Goal: Task Accomplishment & Management: Use online tool/utility

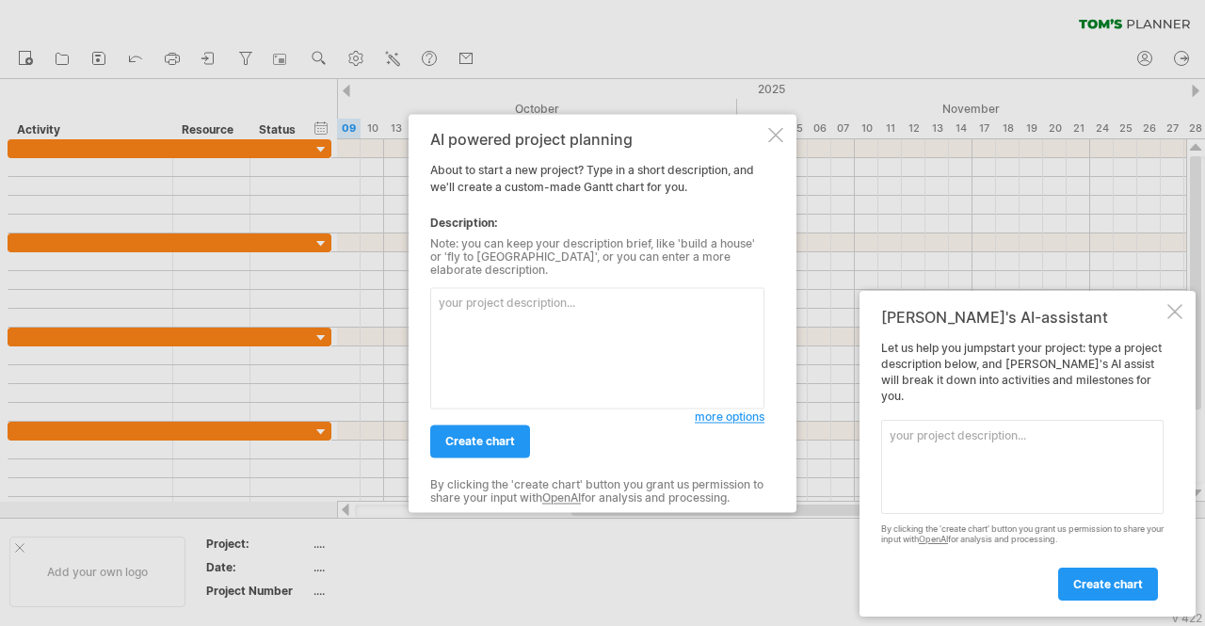
click at [478, 307] on textarea at bounding box center [597, 347] width 334 height 121
paste textarea "Lor ipsumdolorsita cons ad elitseddoe te incidi utla etdol magnaaliqu, enimadmi…"
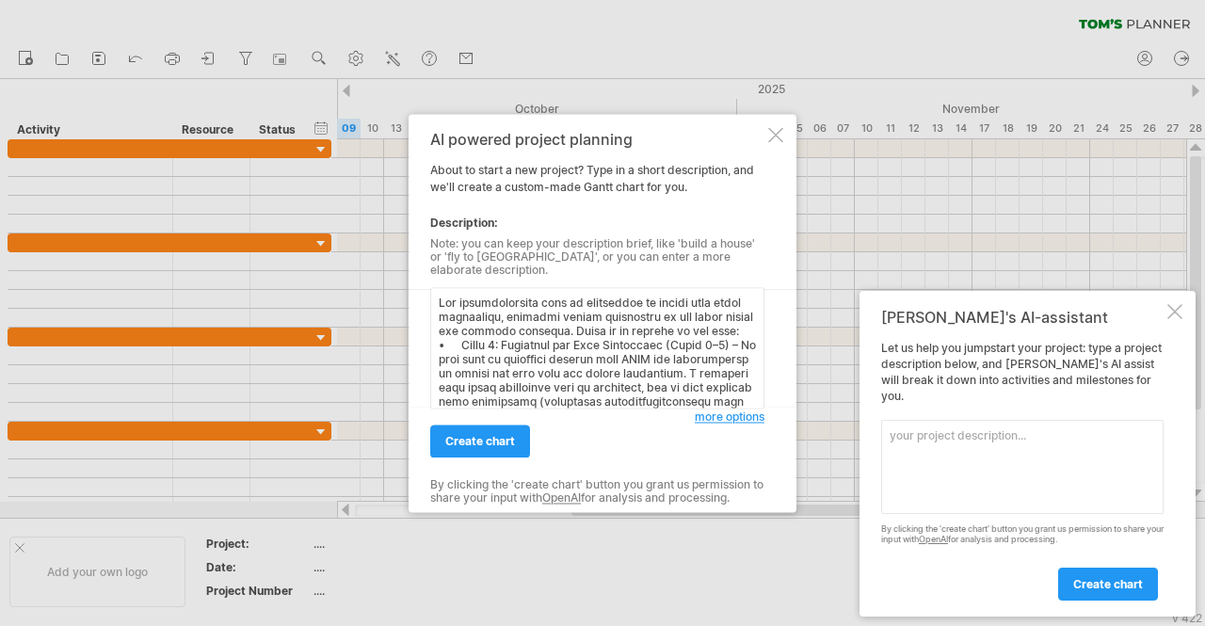
scroll to position [1087, 0]
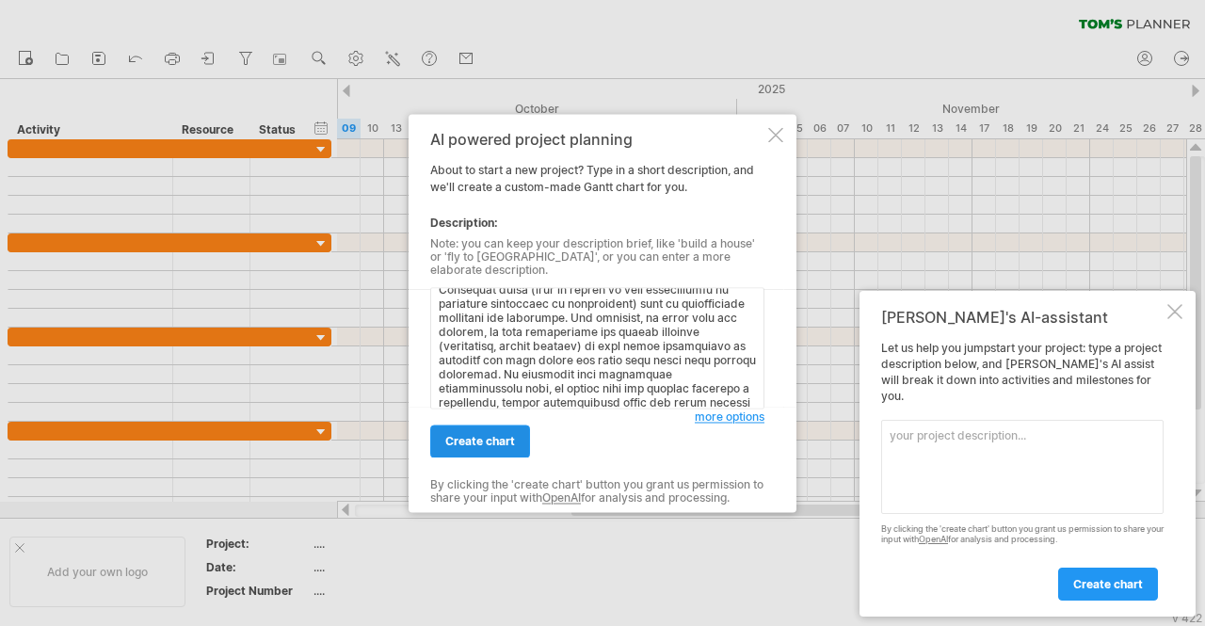
type textarea "Lor ipsumdolorsita cons ad elitseddoe te incidi utla etdol magnaaliqu, enimadmi…"
click at [495, 442] on link "create chart" at bounding box center [480, 441] width 100 height 33
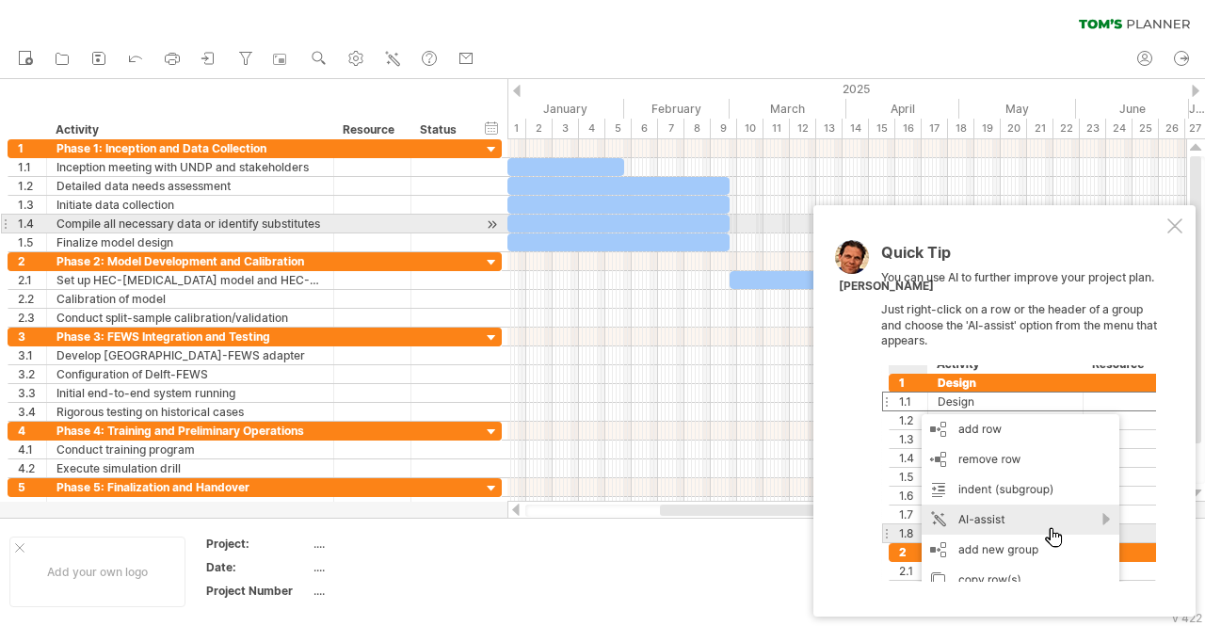
click at [1178, 227] on div at bounding box center [1175, 225] width 15 height 15
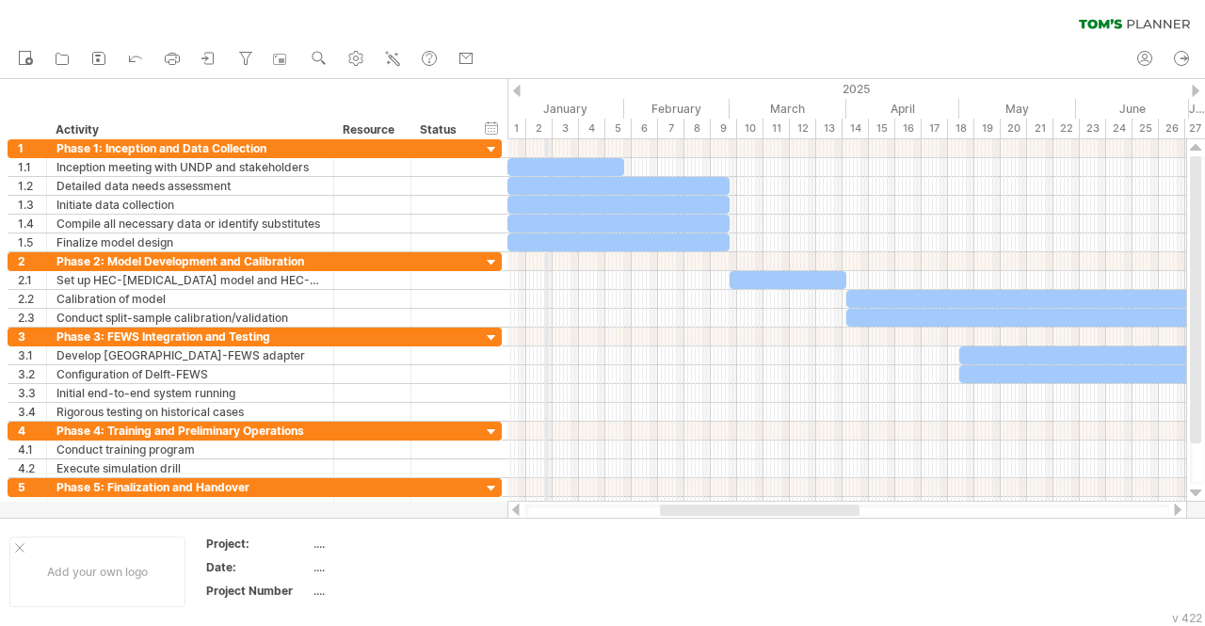
click at [546, 108] on div "January" at bounding box center [566, 109] width 117 height 20
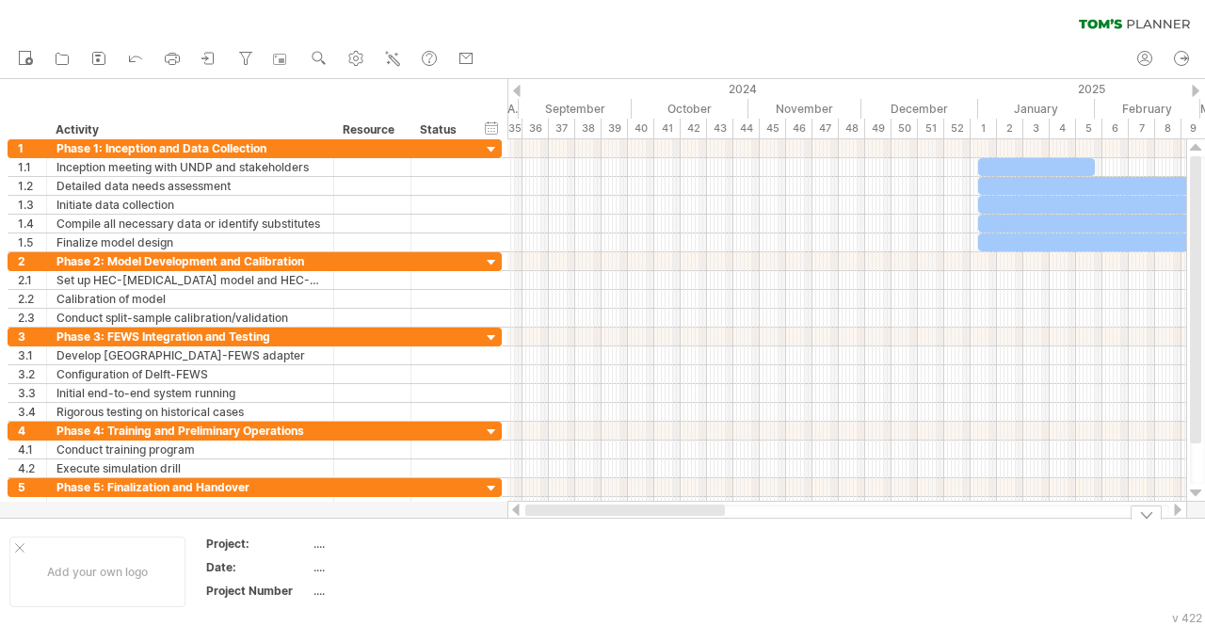
drag, startPoint x: 755, startPoint y: 512, endPoint x: 567, endPoint y: 517, distance: 188.4
click at [567, 517] on div "Trying to reach [DOMAIN_NAME] Connected again... 0% clear filter new 1" at bounding box center [602, 313] width 1205 height 626
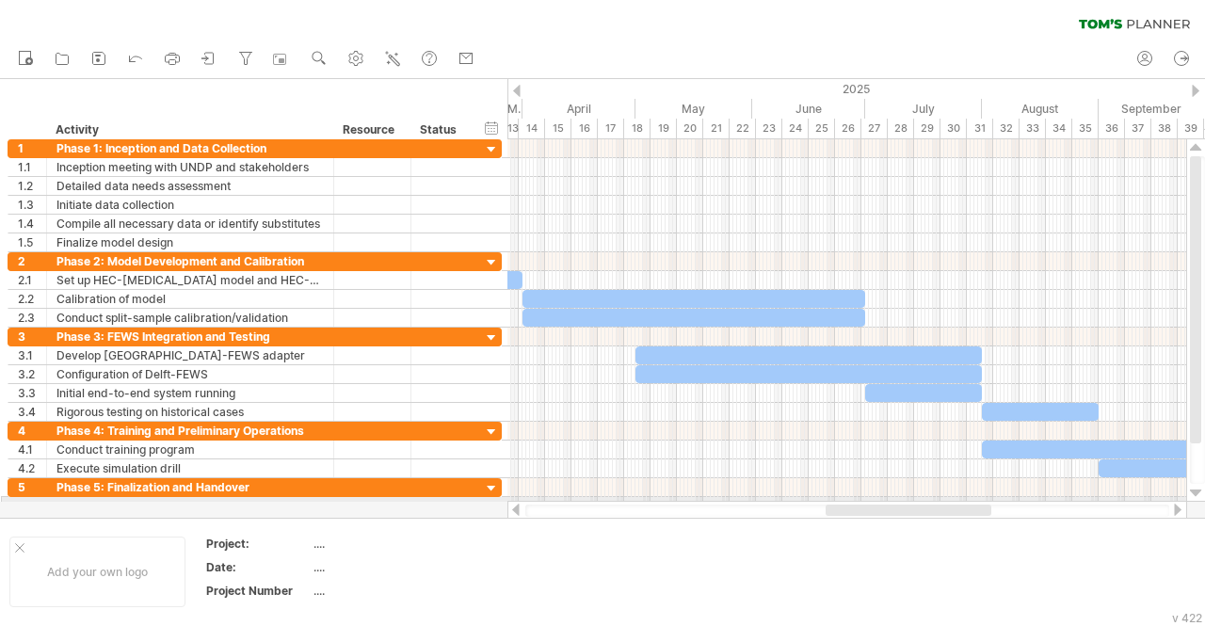
drag, startPoint x: 678, startPoint y: 509, endPoint x: 866, endPoint y: 497, distance: 188.7
click at [866, 497] on div "Trying to reach [DOMAIN_NAME] Connected again... 0% clear filter new 1" at bounding box center [602, 313] width 1205 height 626
click at [20, 133] on div at bounding box center [31, 130] width 28 height 19
click at [205, 58] on icon at bounding box center [205, 58] width 6 height 5
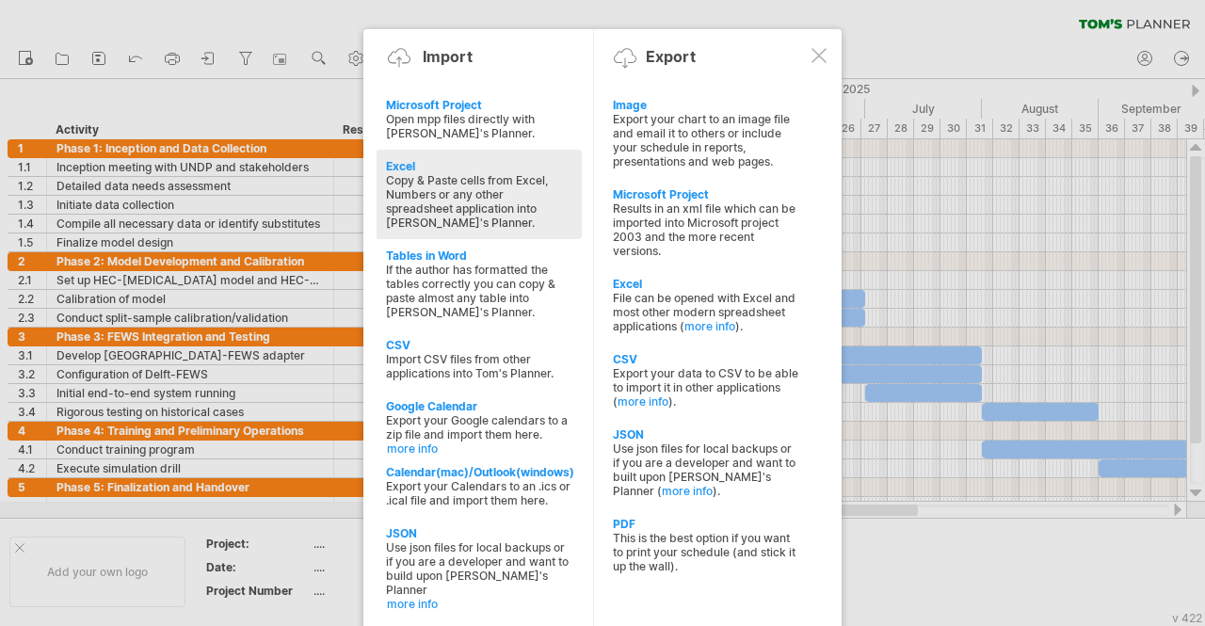
click at [466, 180] on div "Copy & Paste cells from Excel, Numbers or any other spreadsheet application int…" at bounding box center [479, 201] width 186 height 57
type textarea "**********"
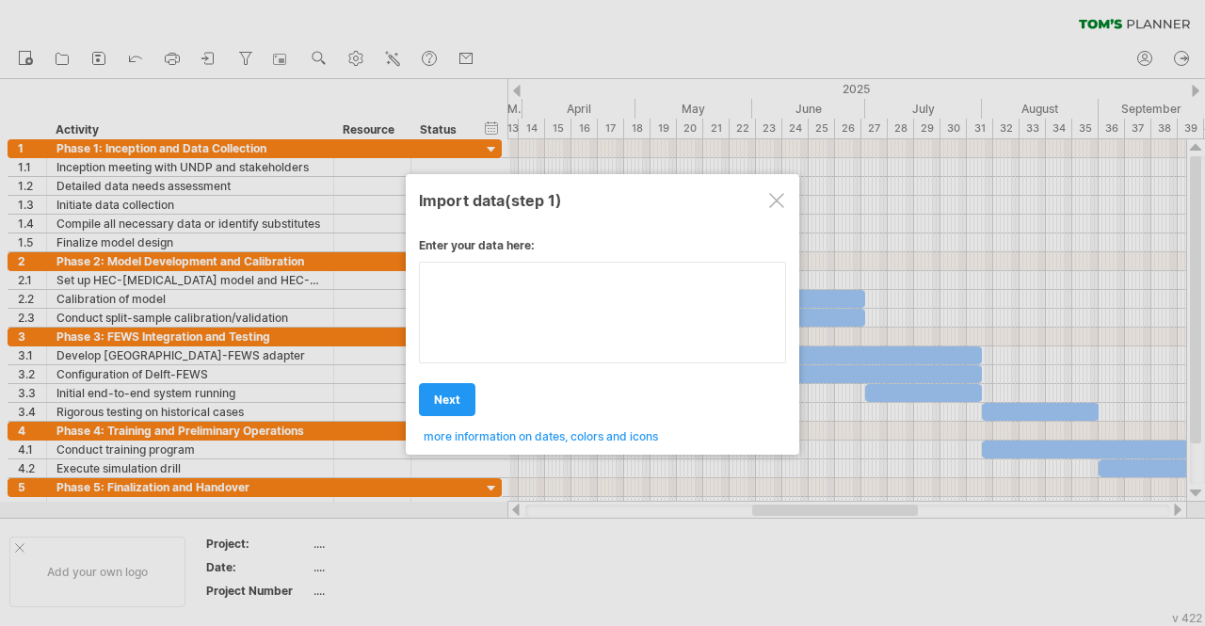
click at [487, 312] on div "Enter your data here: Your data: Weekend days ' mon tue Hide weekend days" at bounding box center [602, 333] width 367 height 219
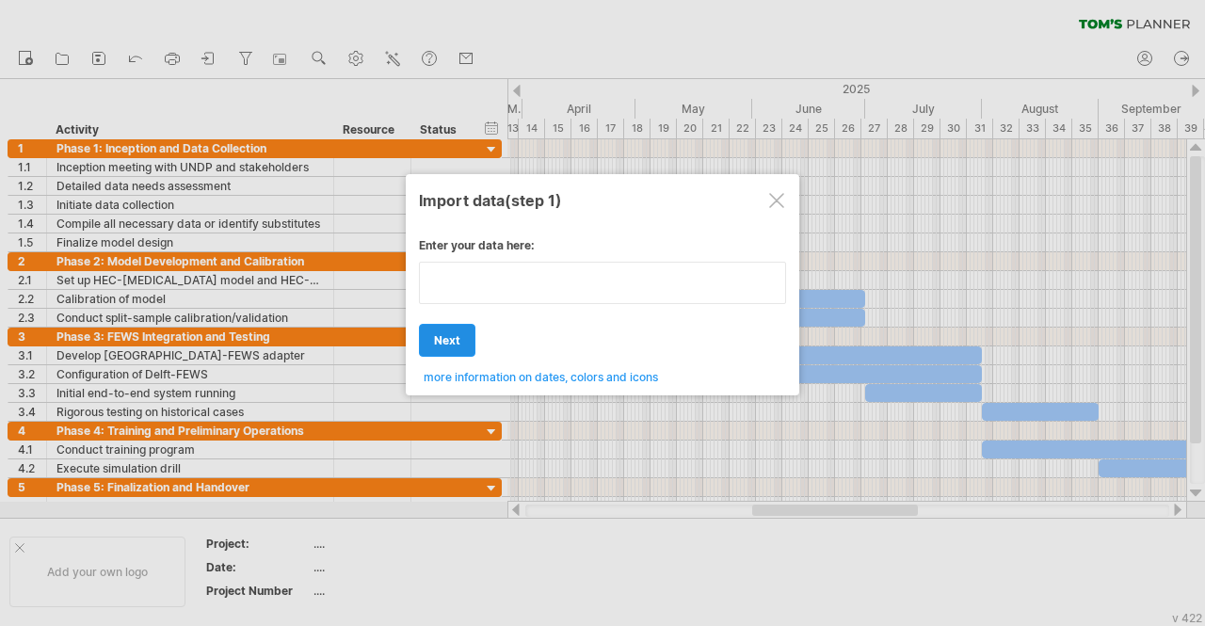
type textarea "**********"
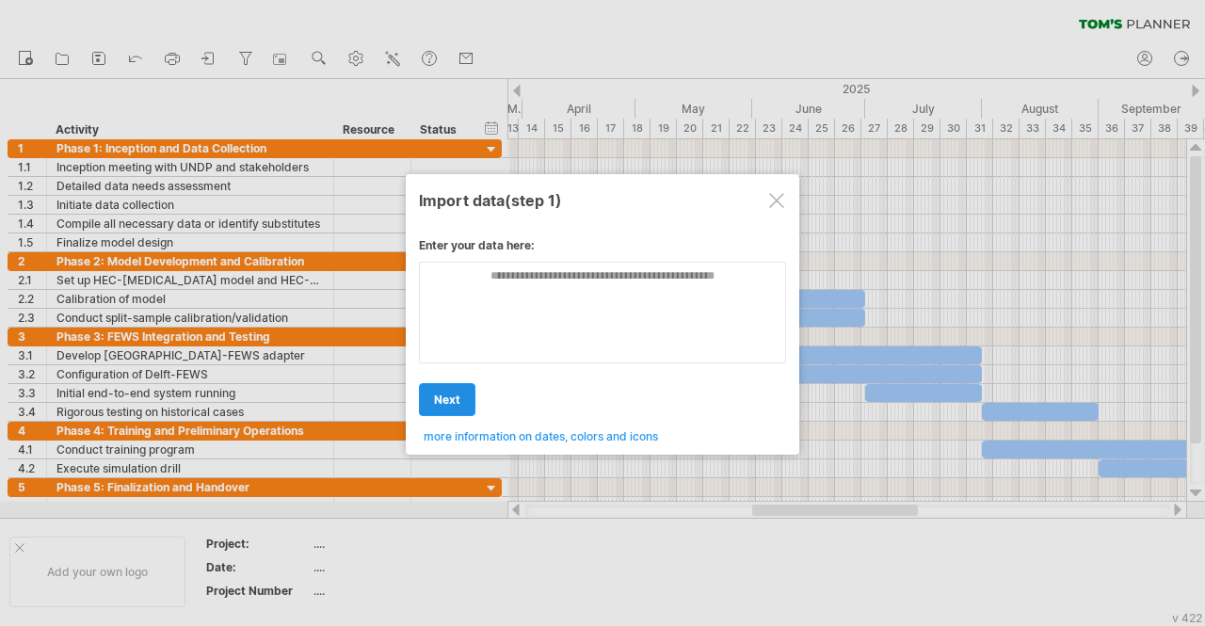
click at [454, 332] on div "Enter your data here: Your data: Weekend days ' mon tue Hide weekend days" at bounding box center [602, 333] width 367 height 219
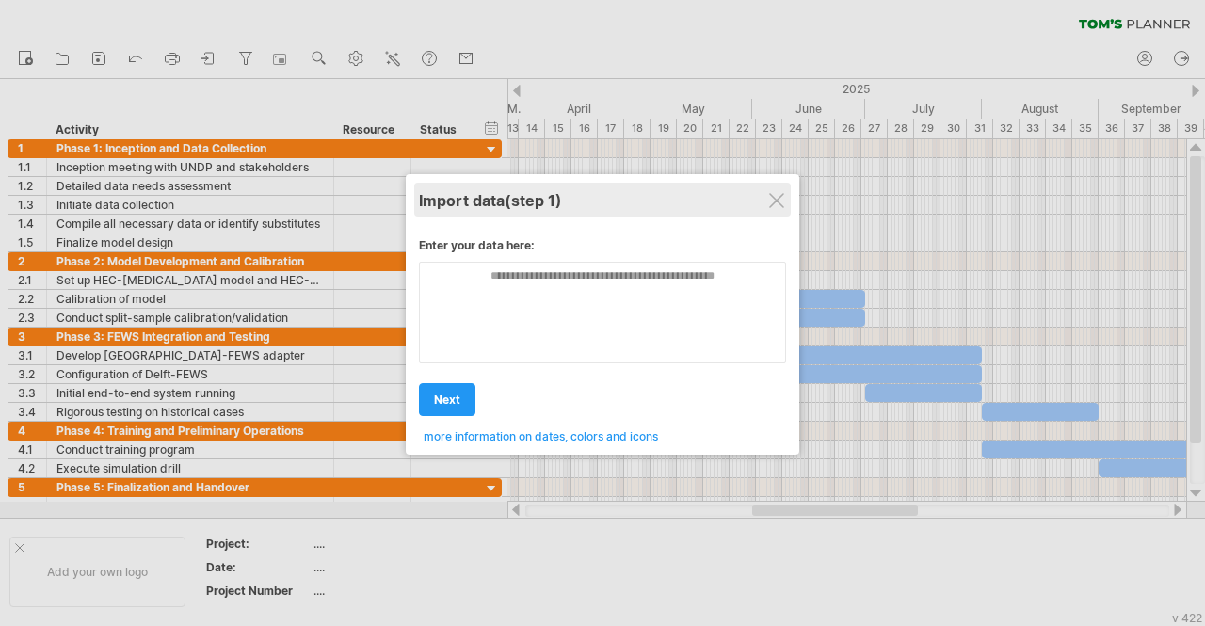
click at [768, 193] on div "Import data (step 1)" at bounding box center [602, 200] width 367 height 34
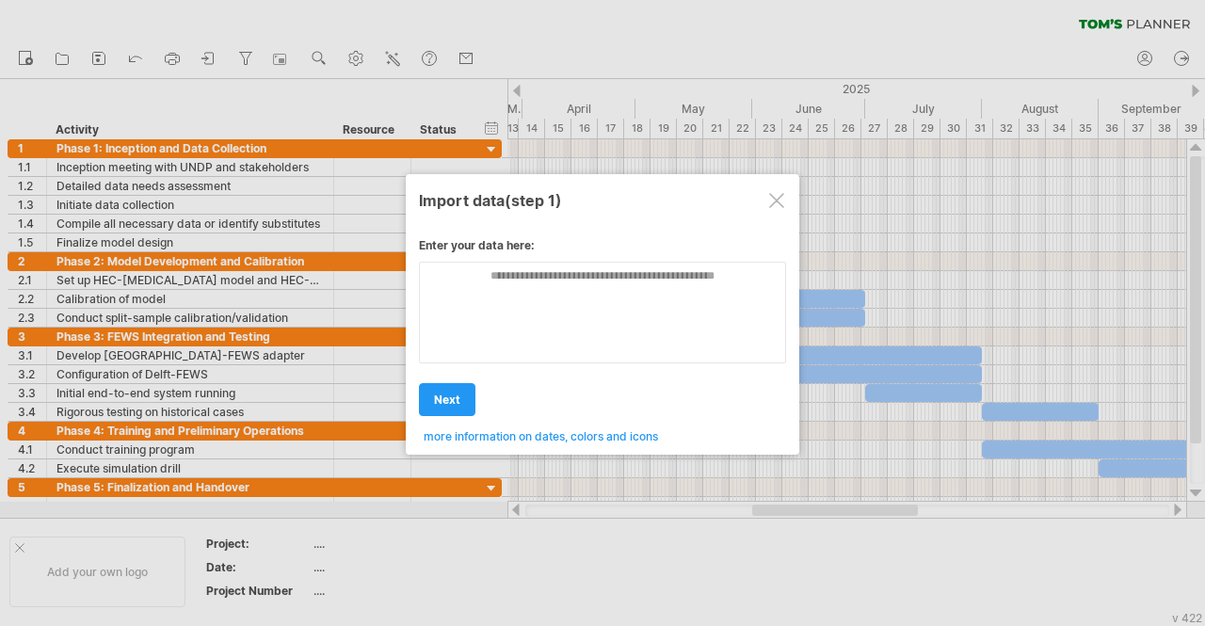
click at [779, 194] on div at bounding box center [776, 200] width 15 height 15
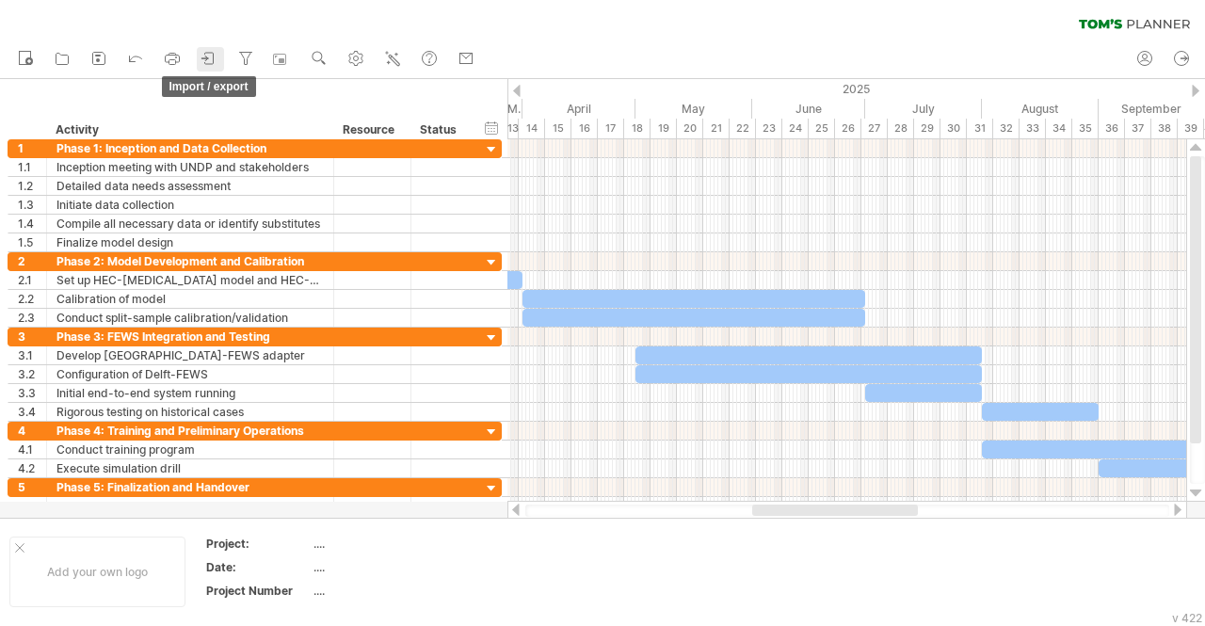
click at [211, 57] on icon at bounding box center [209, 58] width 19 height 19
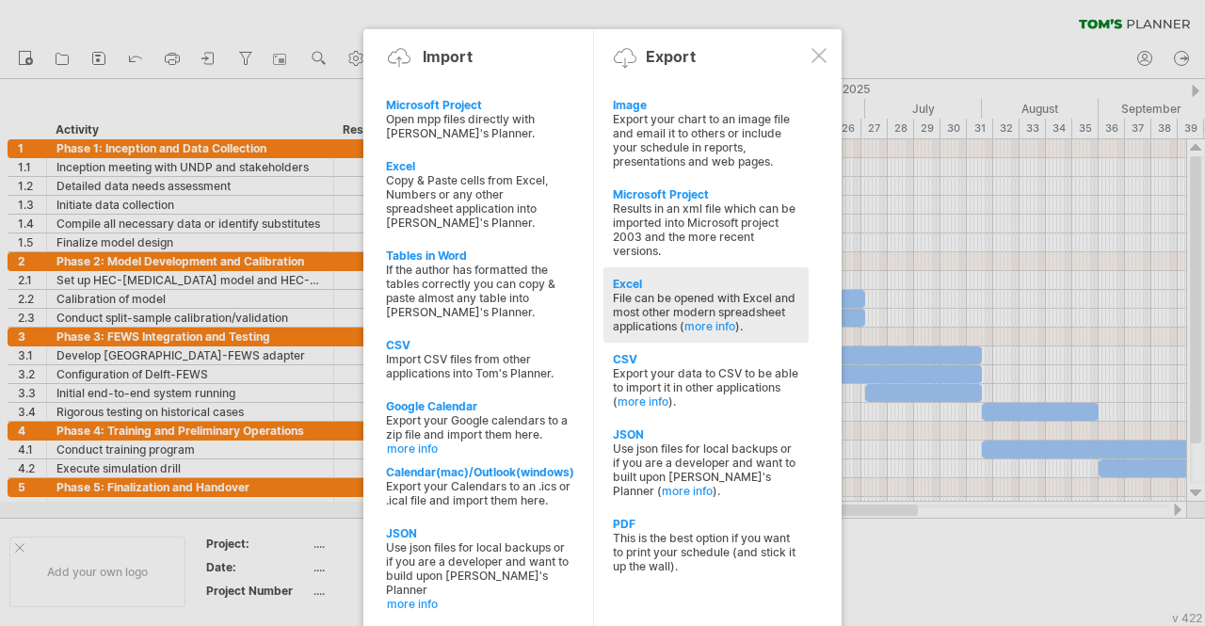
click at [655, 304] on div "File can be opened with Excel and most other modern spreadsheet applications ( …" at bounding box center [706, 312] width 186 height 42
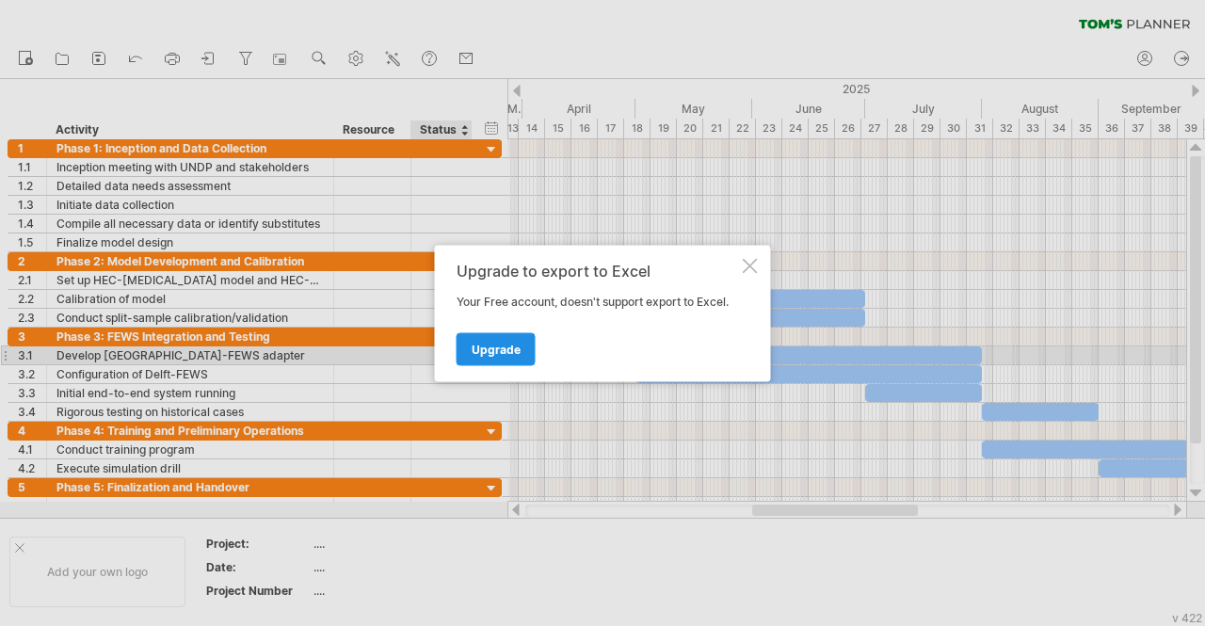
click at [472, 350] on span "Upgrade" at bounding box center [496, 349] width 49 height 14
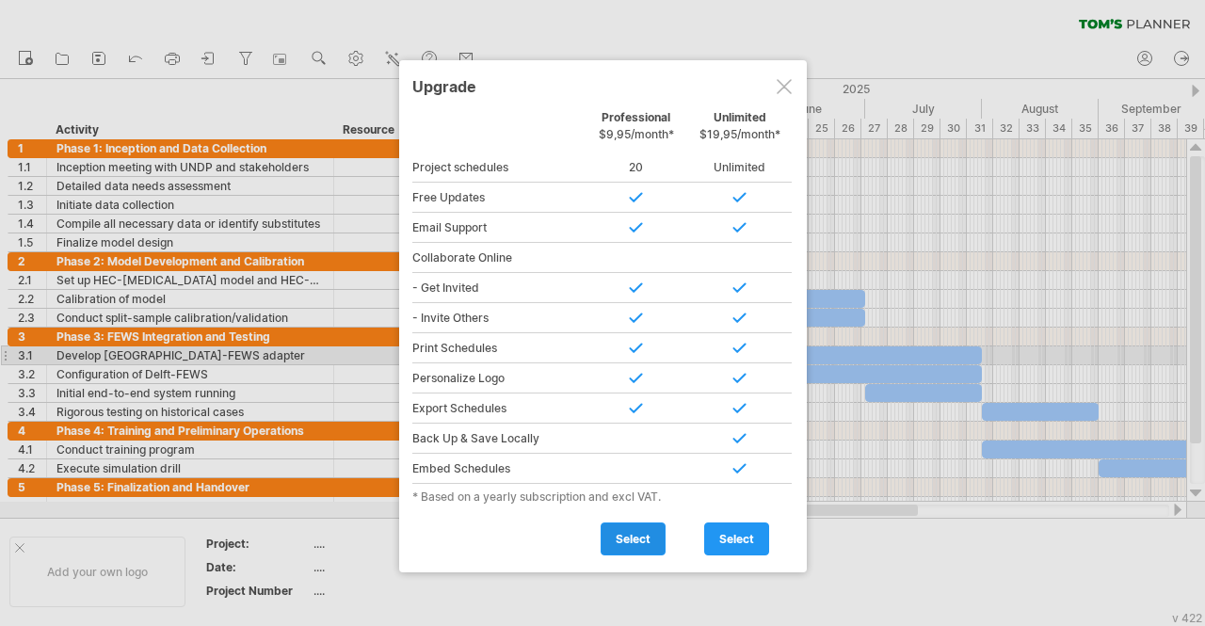
click at [639, 523] on link "select" at bounding box center [633, 539] width 65 height 33
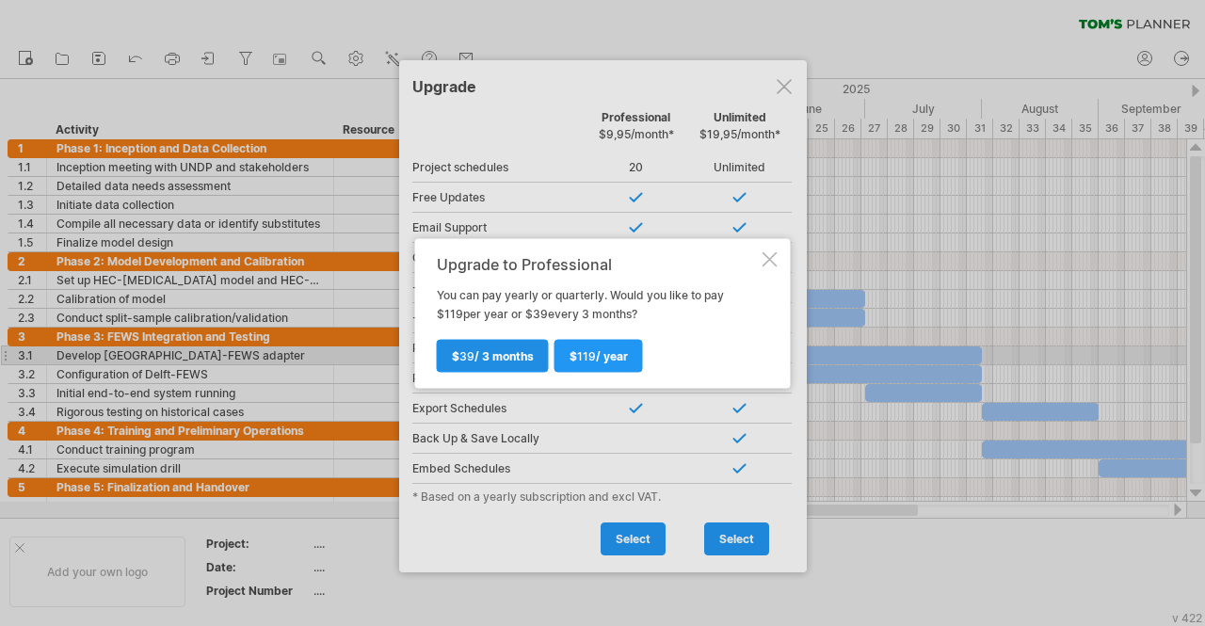
click at [518, 361] on span "$ 39 / 3 months" at bounding box center [493, 355] width 82 height 14
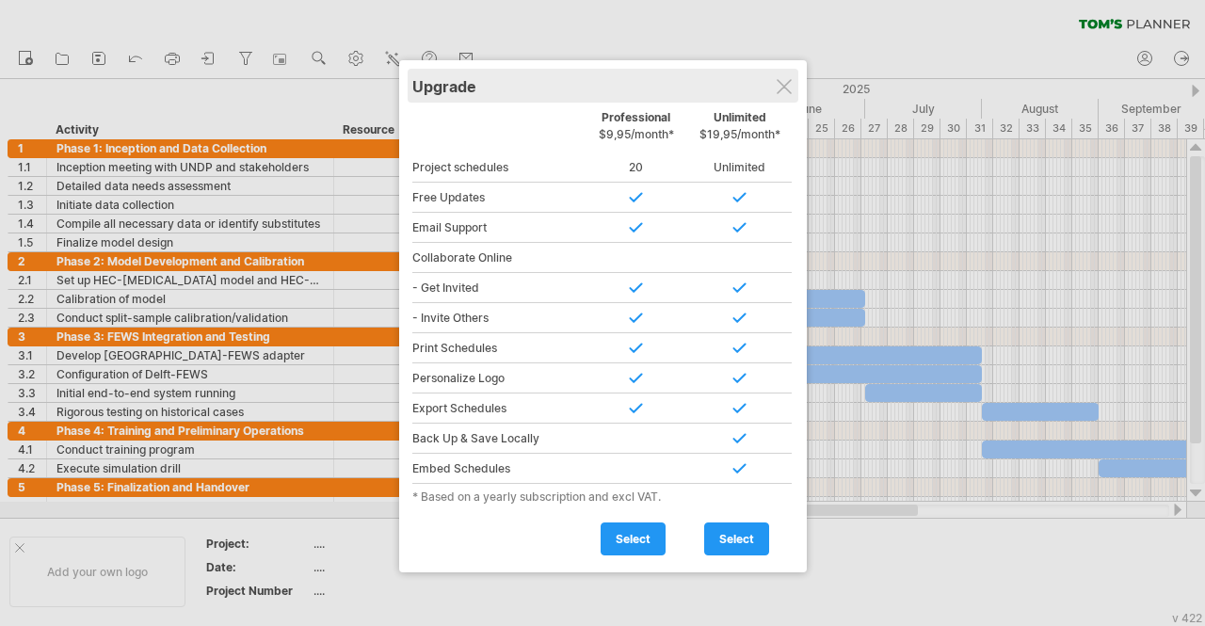
click at [774, 84] on div "Upgrade" at bounding box center [602, 86] width 381 height 34
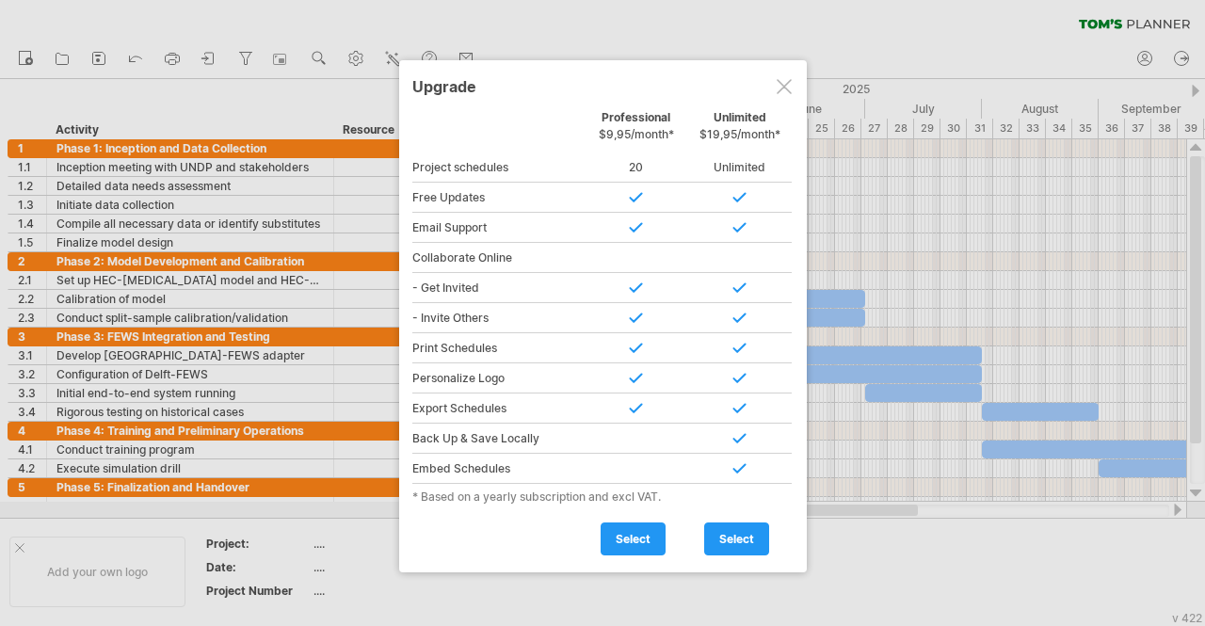
click at [789, 82] on div at bounding box center [784, 86] width 15 height 15
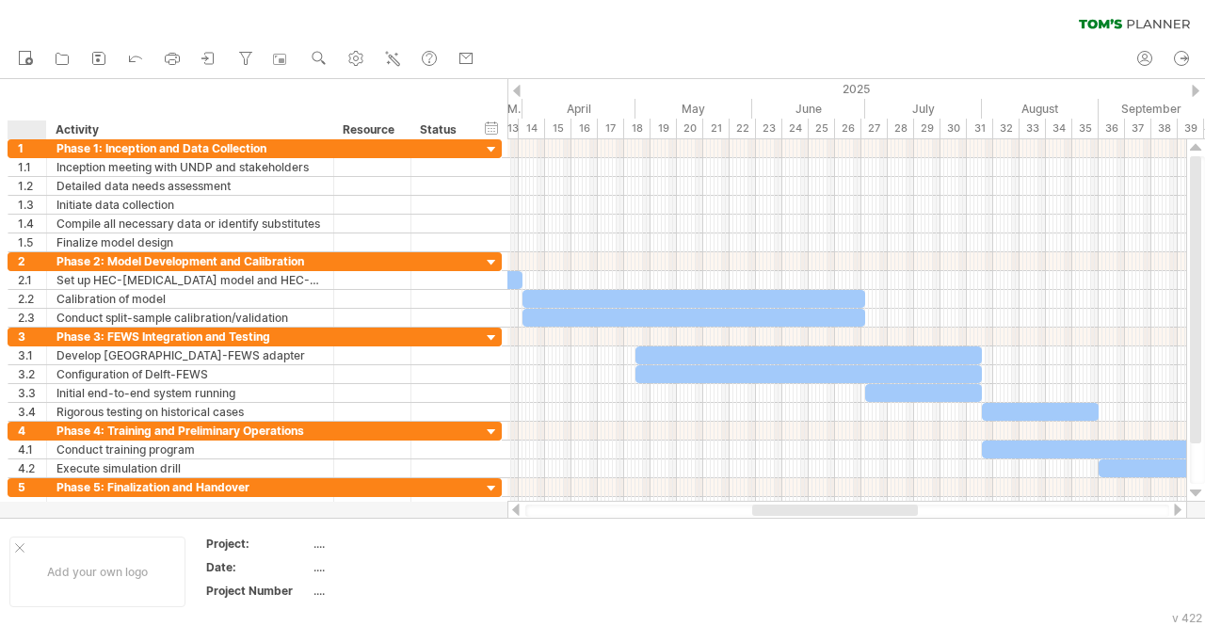
click at [22, 94] on div "hide start/end/duration show start/end/duration ******** Activity ******** Reso…" at bounding box center [254, 109] width 508 height 60
click at [213, 59] on icon at bounding box center [209, 58] width 19 height 19
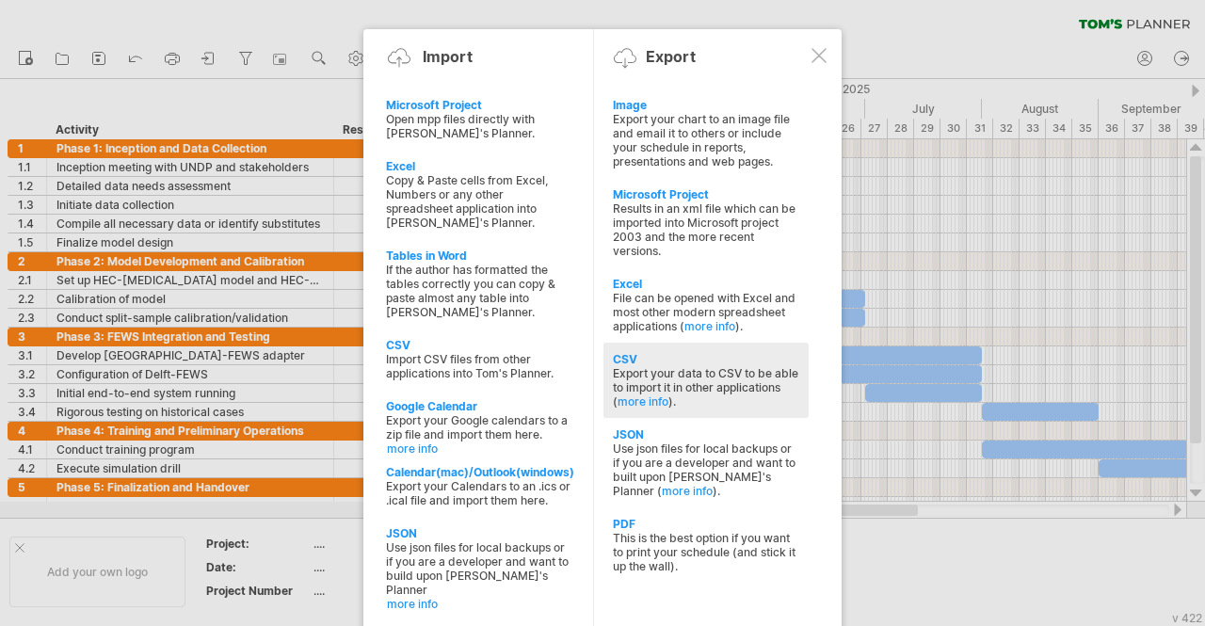
click at [792, 374] on div "Export your data to CSV to be able to import it in other applications ( more in…" at bounding box center [706, 387] width 186 height 42
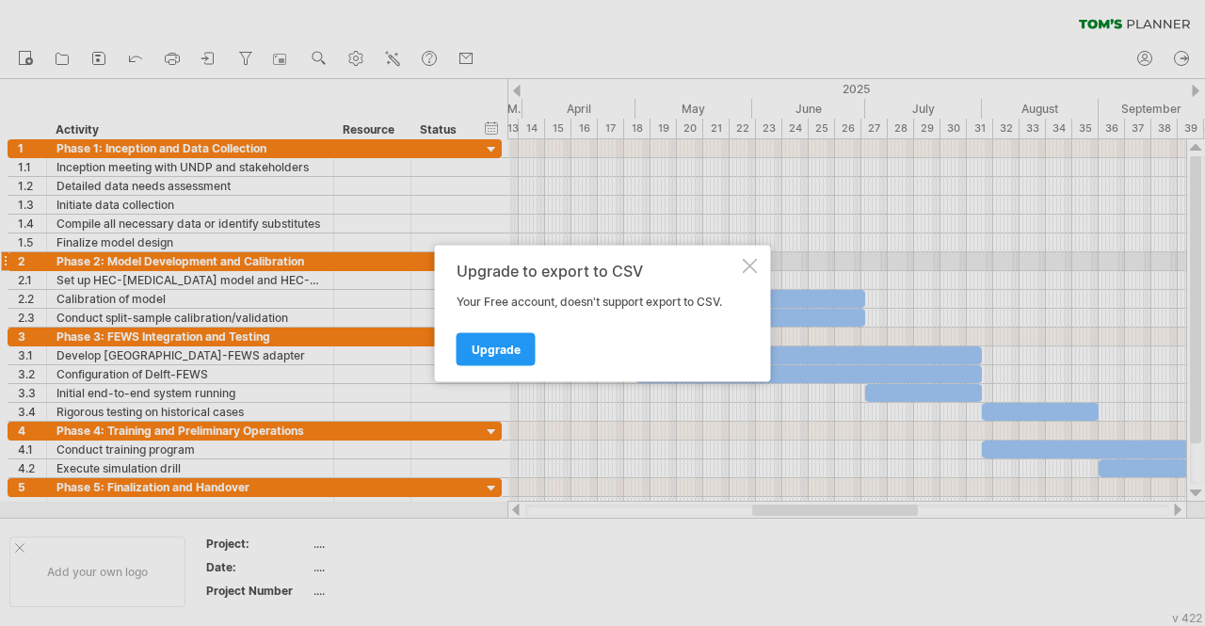
click at [752, 267] on div at bounding box center [750, 265] width 15 height 15
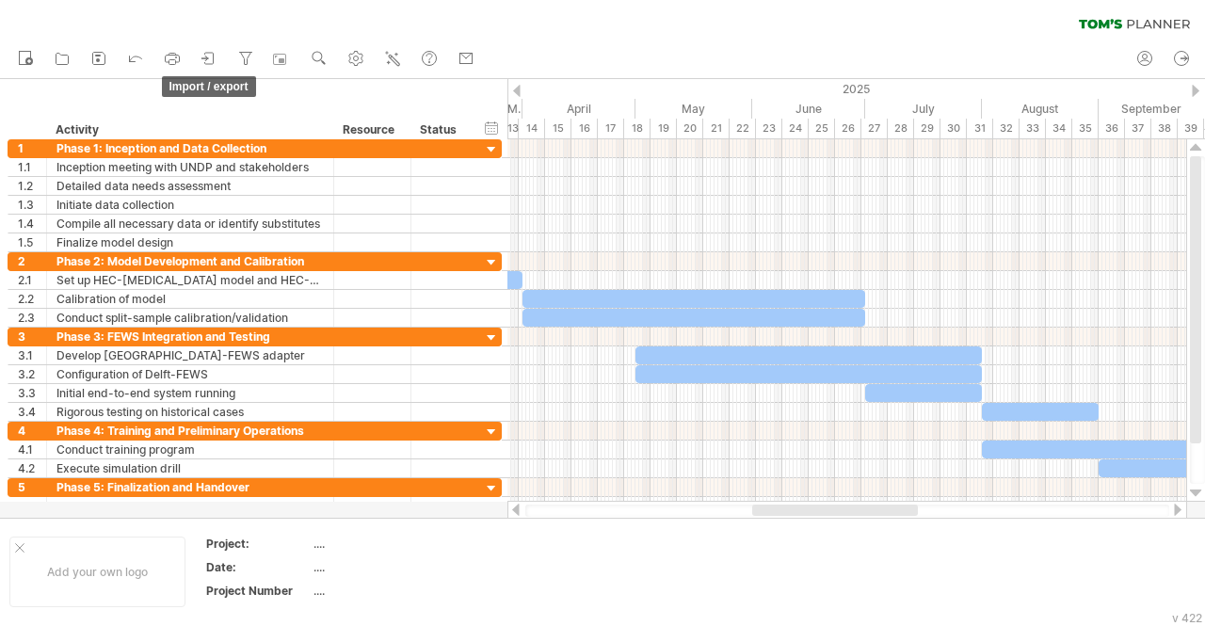
click at [214, 56] on icon at bounding box center [209, 58] width 8 height 11
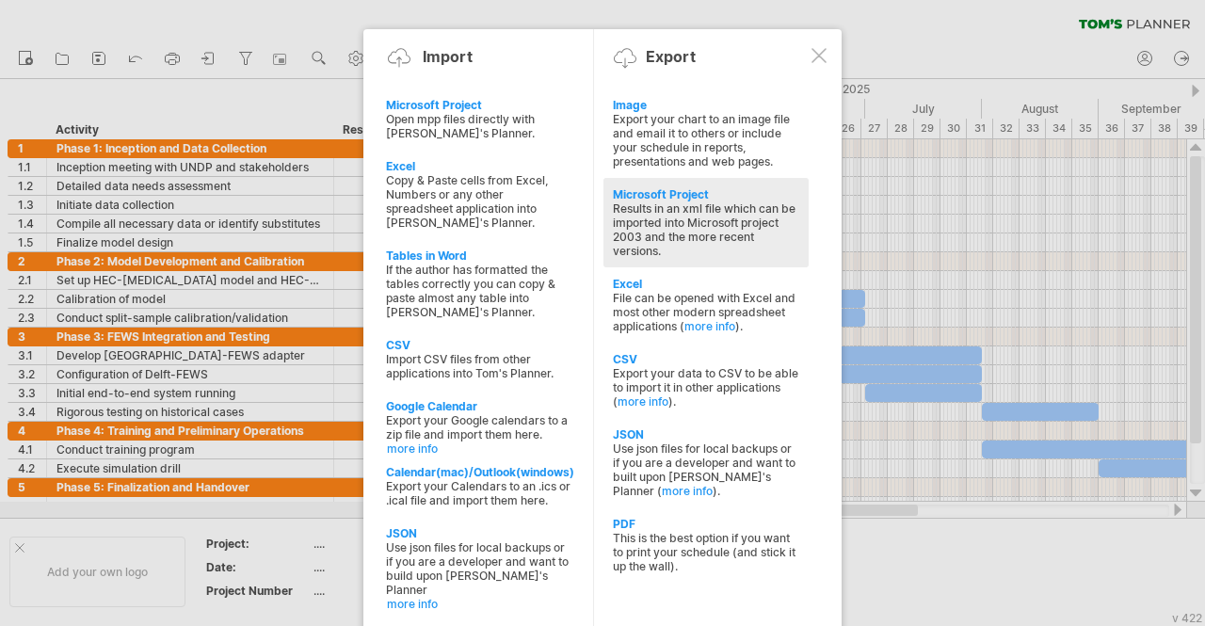
click at [748, 217] on div "Results in an xml file which can be imported into Microsoft project 2003 and th…" at bounding box center [706, 230] width 186 height 57
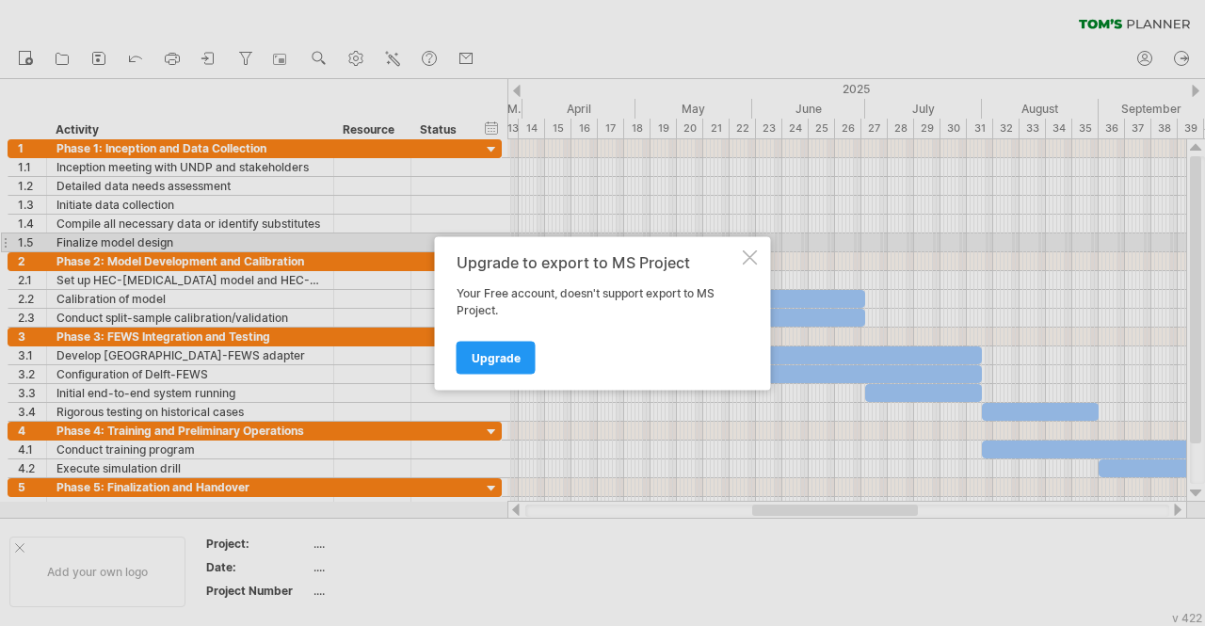
click at [752, 251] on div at bounding box center [750, 257] width 15 height 15
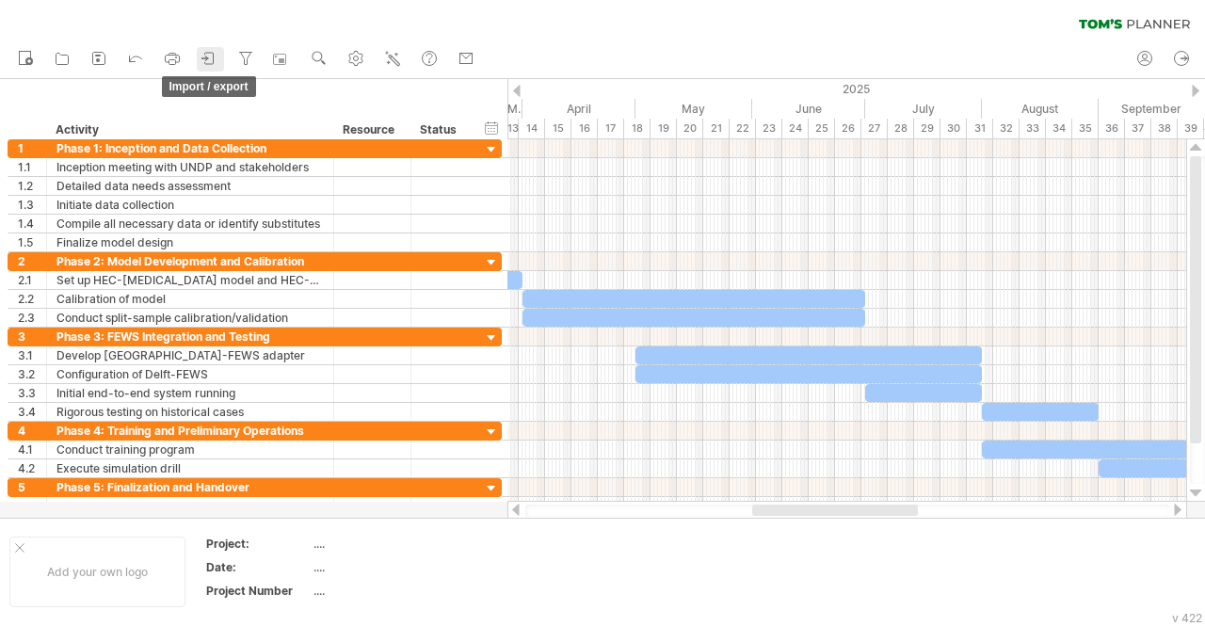
click at [199, 63] on link "import / export" at bounding box center [210, 59] width 27 height 24
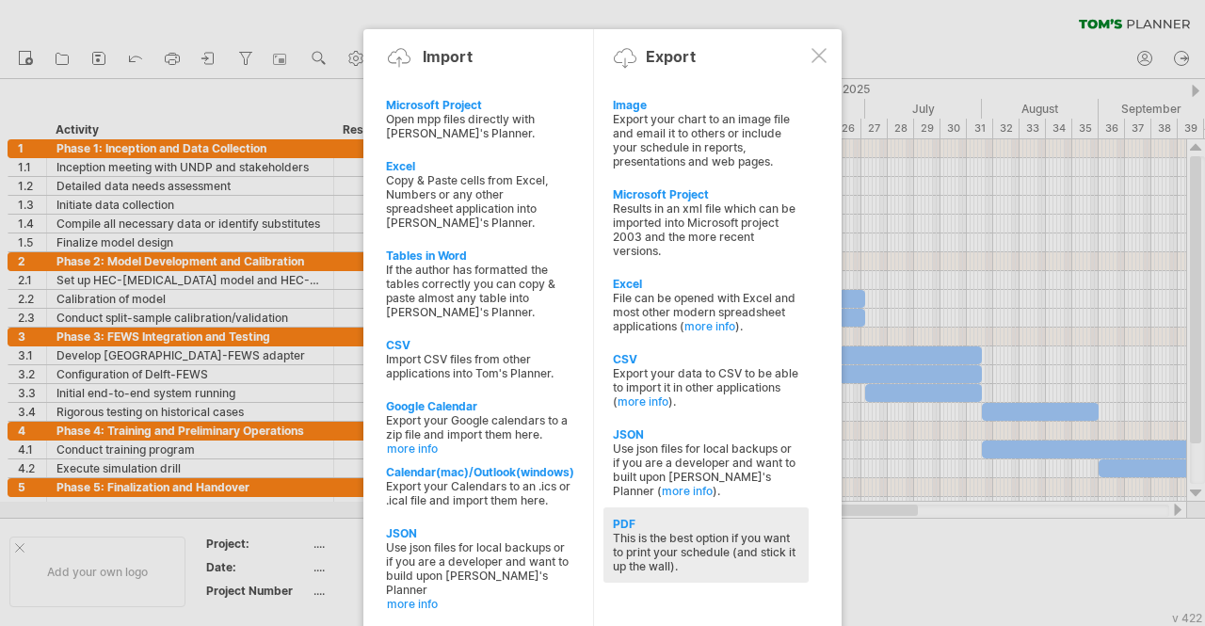
click at [701, 531] on div "This is the best option if you want to print your schedule (and stick it up the…" at bounding box center [706, 552] width 186 height 42
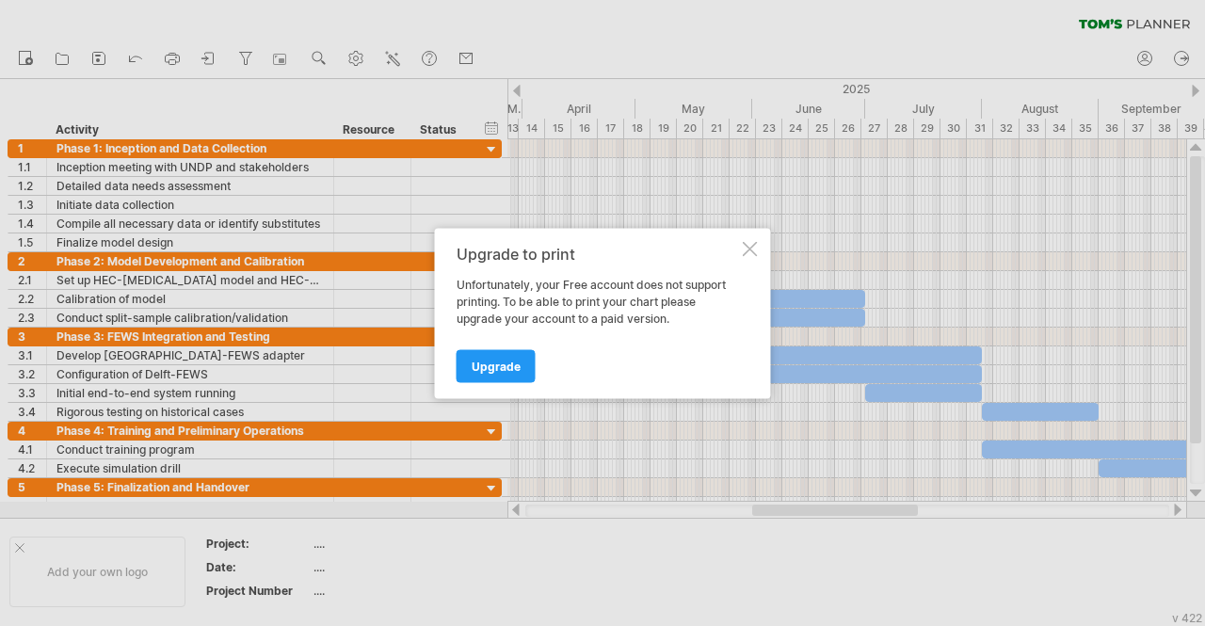
click at [746, 245] on div at bounding box center [750, 248] width 15 height 15
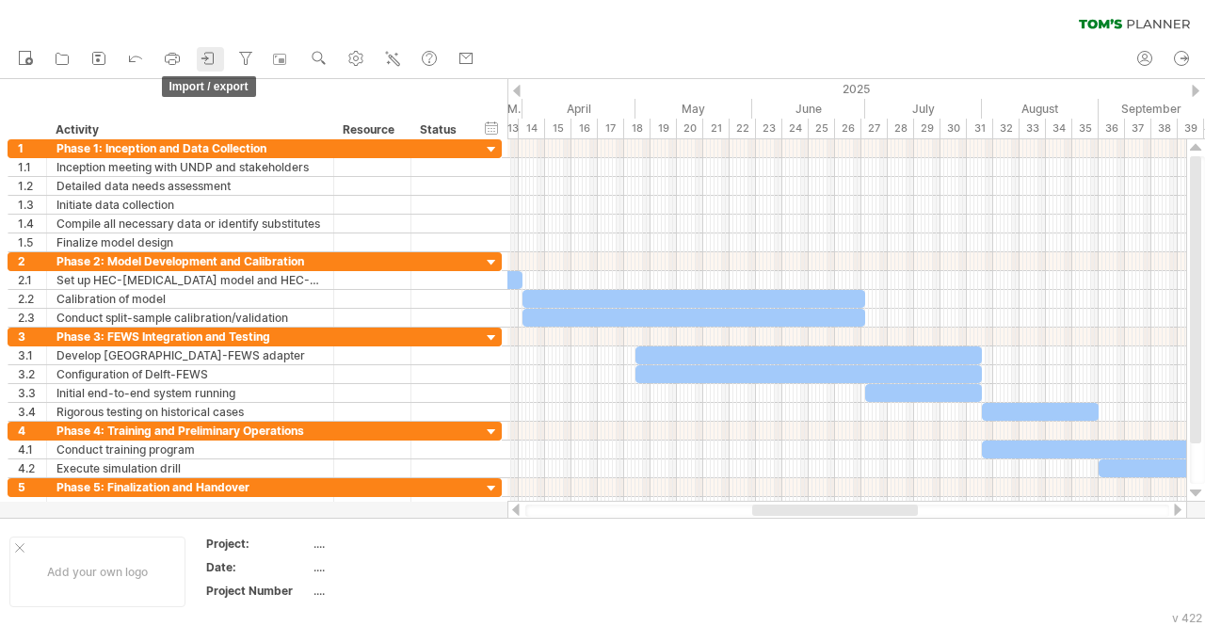
click at [202, 58] on icon at bounding box center [205, 58] width 6 height 5
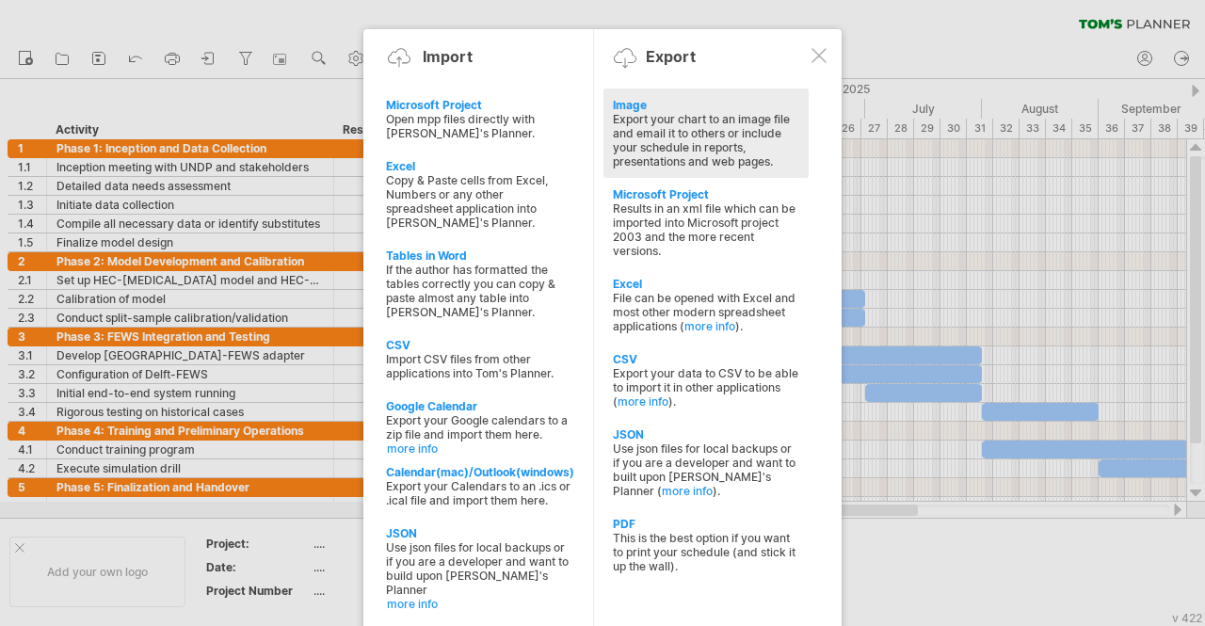
click at [776, 139] on div "Export your chart to an image file and email it to others or include your sched…" at bounding box center [706, 140] width 186 height 57
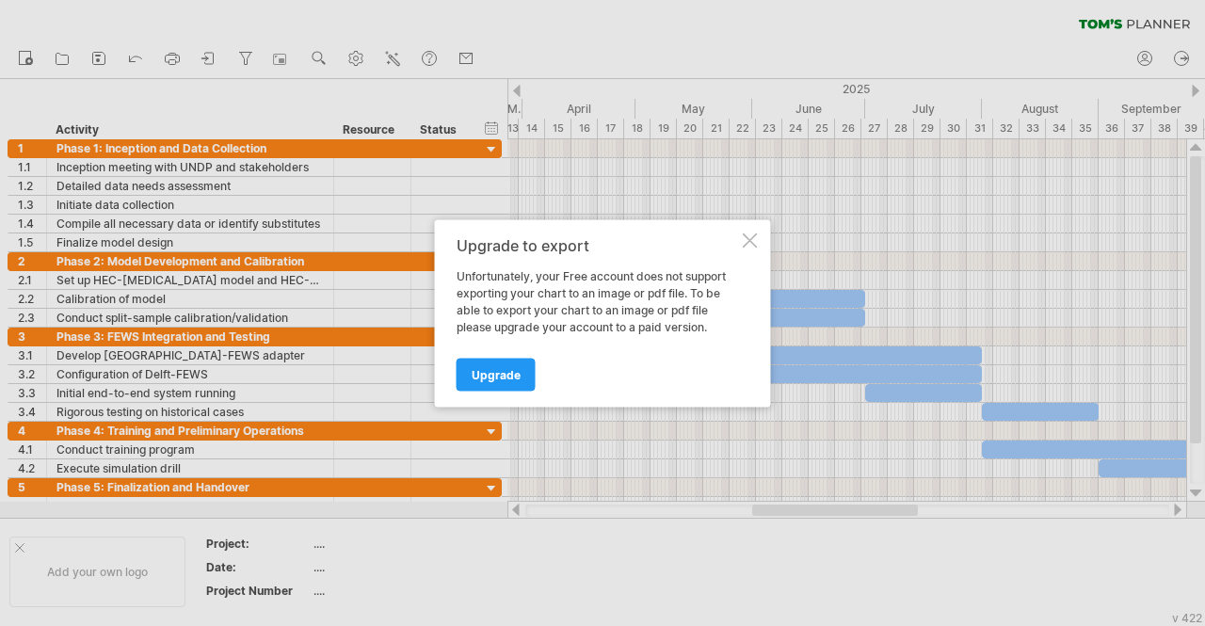
click at [751, 240] on div at bounding box center [750, 240] width 15 height 15
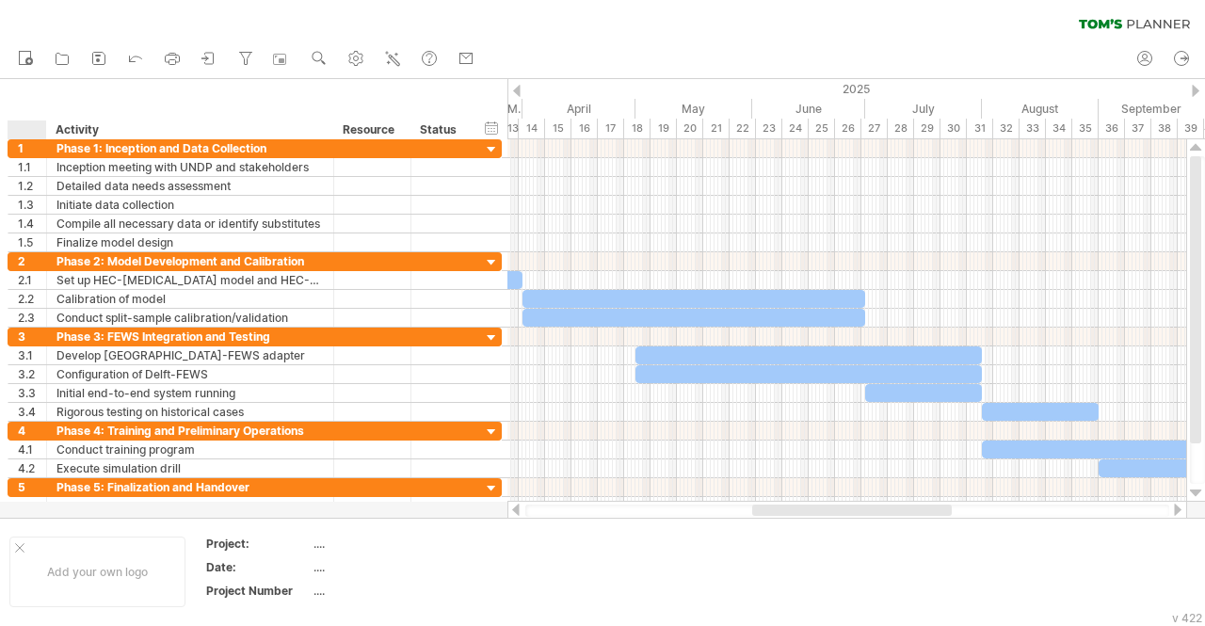
click at [26, 121] on div at bounding box center [31, 130] width 28 height 19
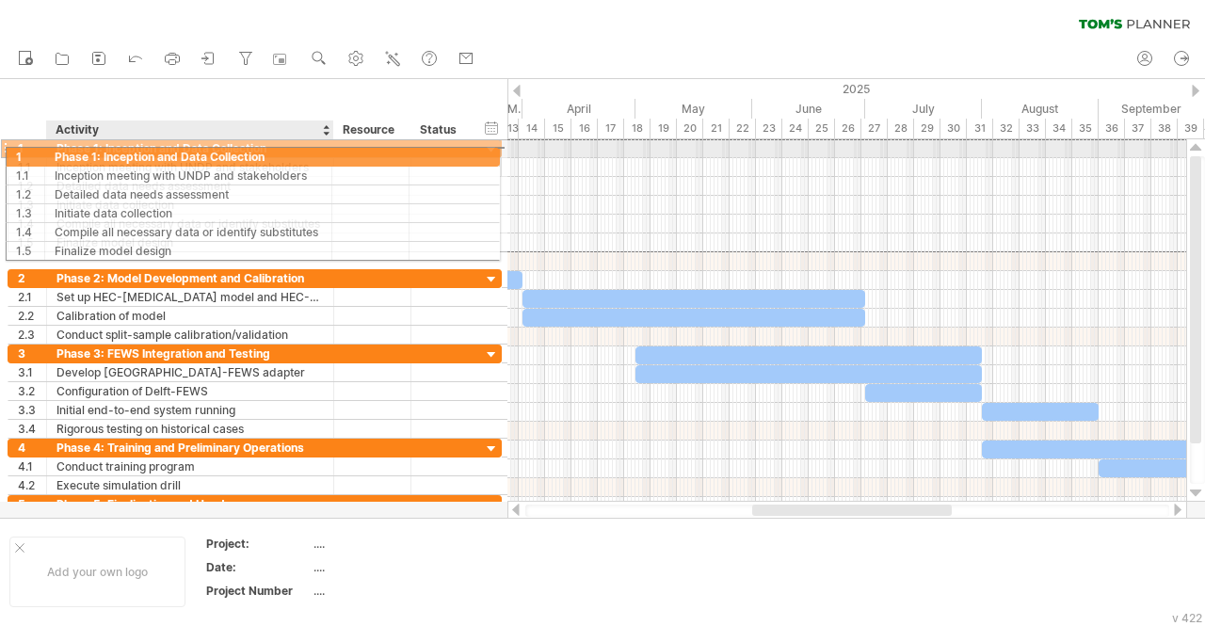
drag, startPoint x: 30, startPoint y: 154, endPoint x: 88, endPoint y: 154, distance: 57.4
click at [88, 154] on div "**********" at bounding box center [255, 148] width 494 height 20
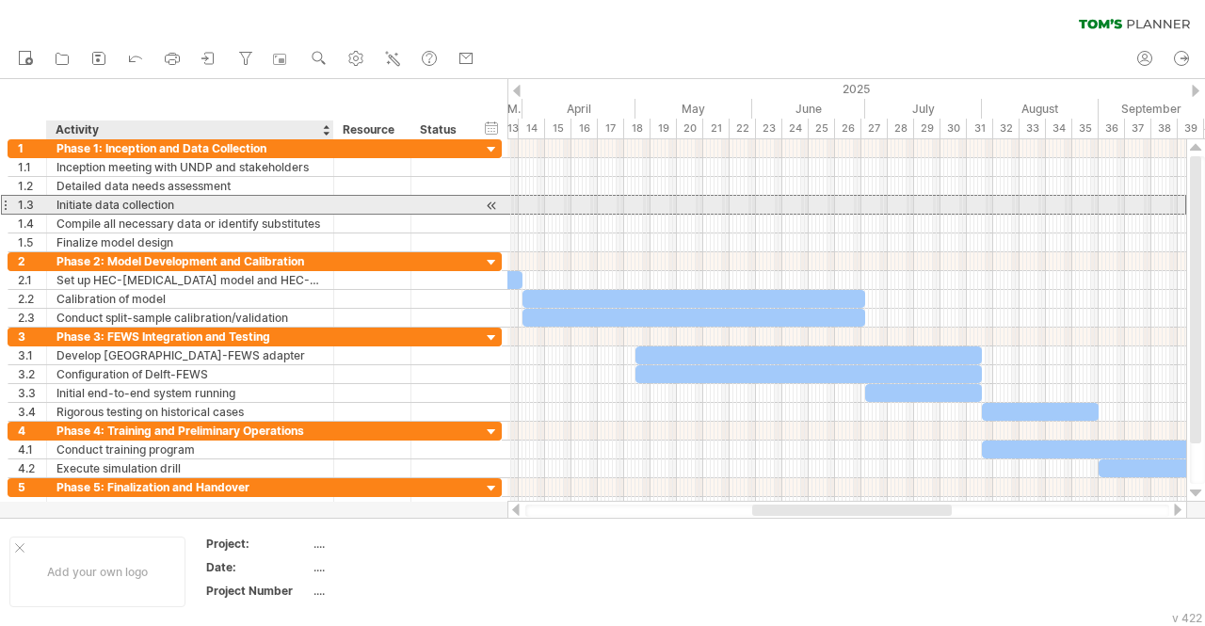
click at [252, 197] on div "Initiate data collection" at bounding box center [190, 205] width 267 height 18
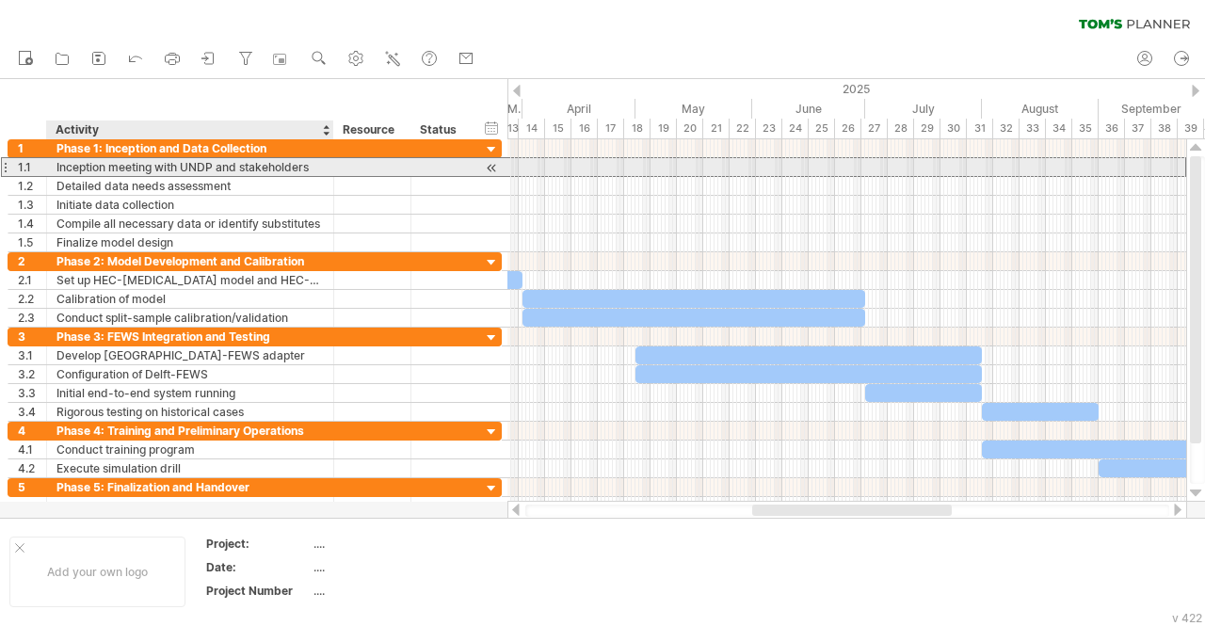
click at [230, 165] on div "Inception meeting with UNDP and stakeholders" at bounding box center [190, 167] width 267 height 18
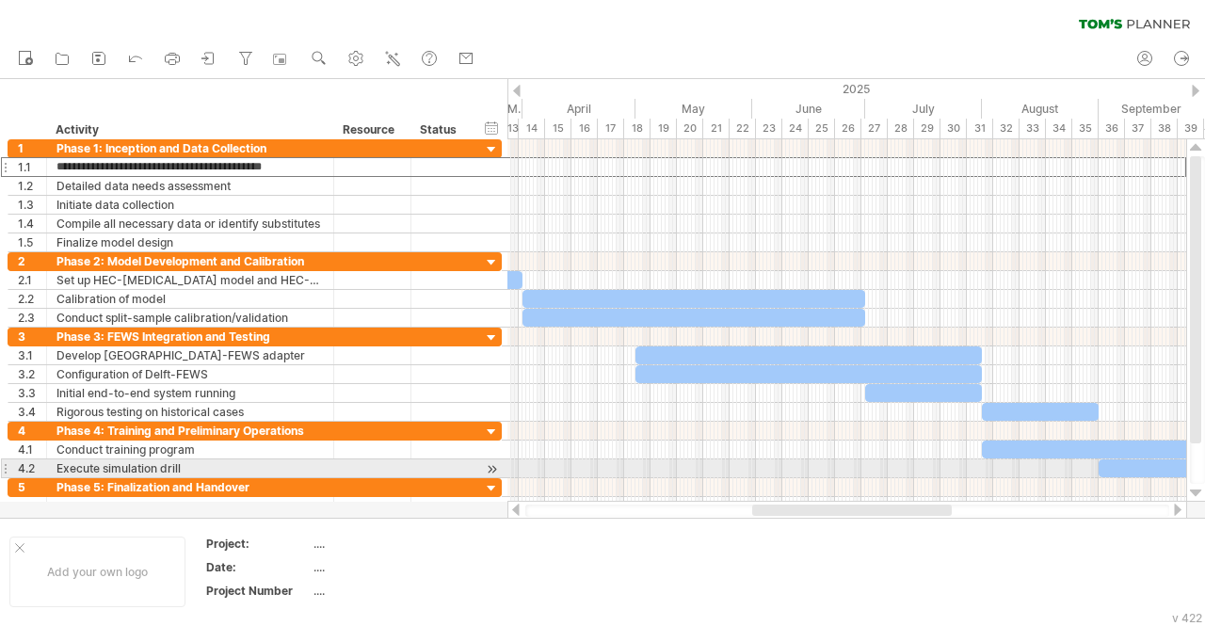
drag, startPoint x: 58, startPoint y: 167, endPoint x: 556, endPoint y: 465, distance: 580.0
click at [558, 467] on div "Trying to reach [DOMAIN_NAME] Connected again... 0% clear filter new 1" at bounding box center [602, 313] width 1205 height 626
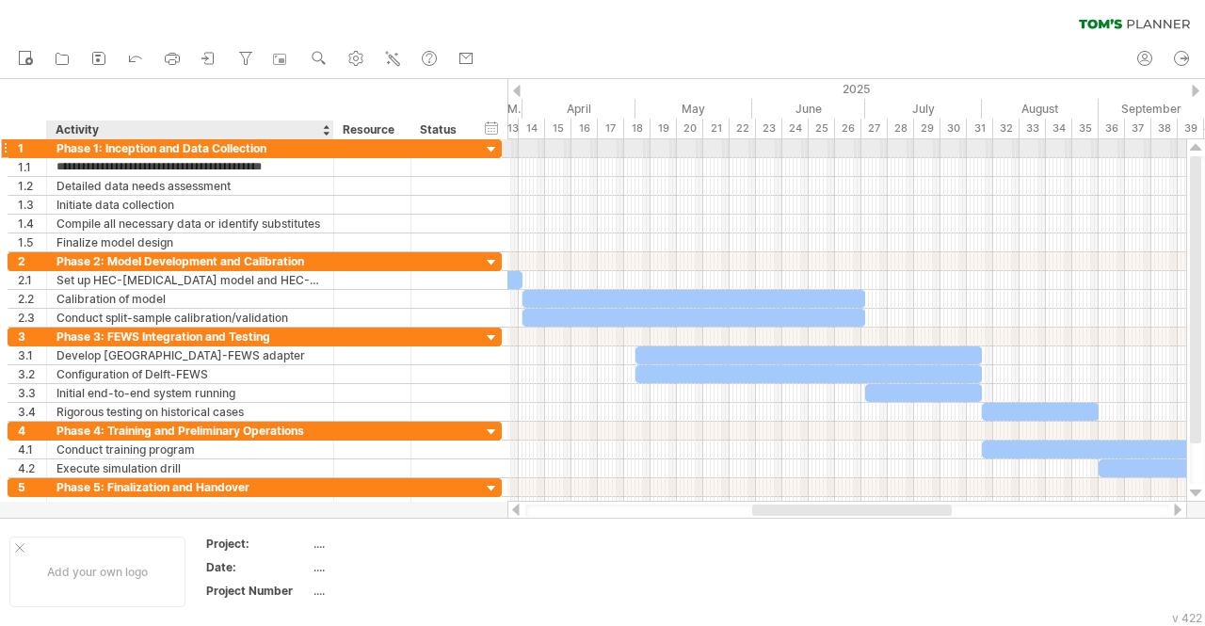
click at [202, 151] on div "Phase 1: Inception and Data Collection" at bounding box center [190, 148] width 267 height 18
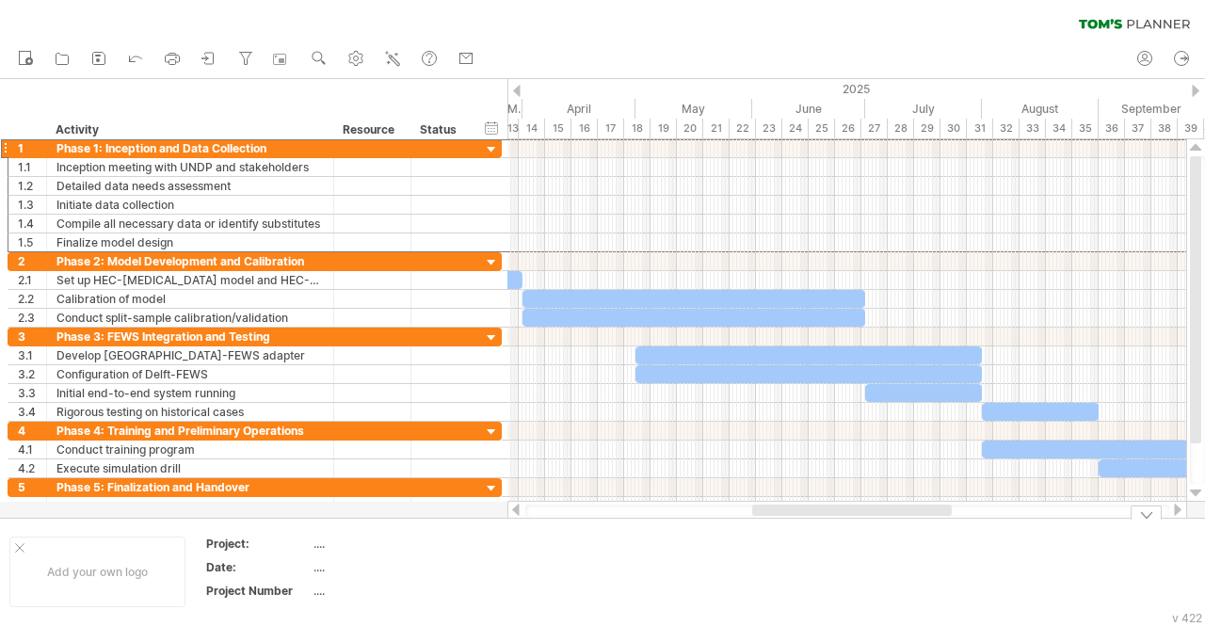
click at [781, 513] on div at bounding box center [852, 510] width 200 height 11
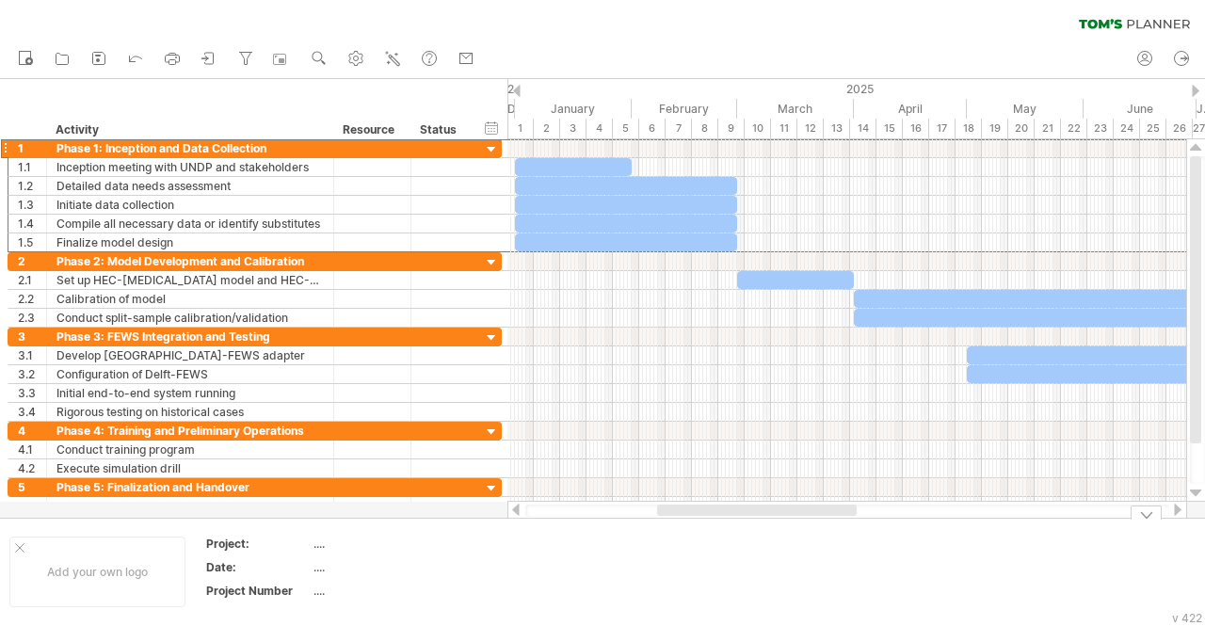
drag, startPoint x: 776, startPoint y: 509, endPoint x: 681, endPoint y: 517, distance: 95.5
click at [681, 517] on div "Trying to reach [DOMAIN_NAME] Connected again... 0% clear filter new 1" at bounding box center [602, 313] width 1205 height 626
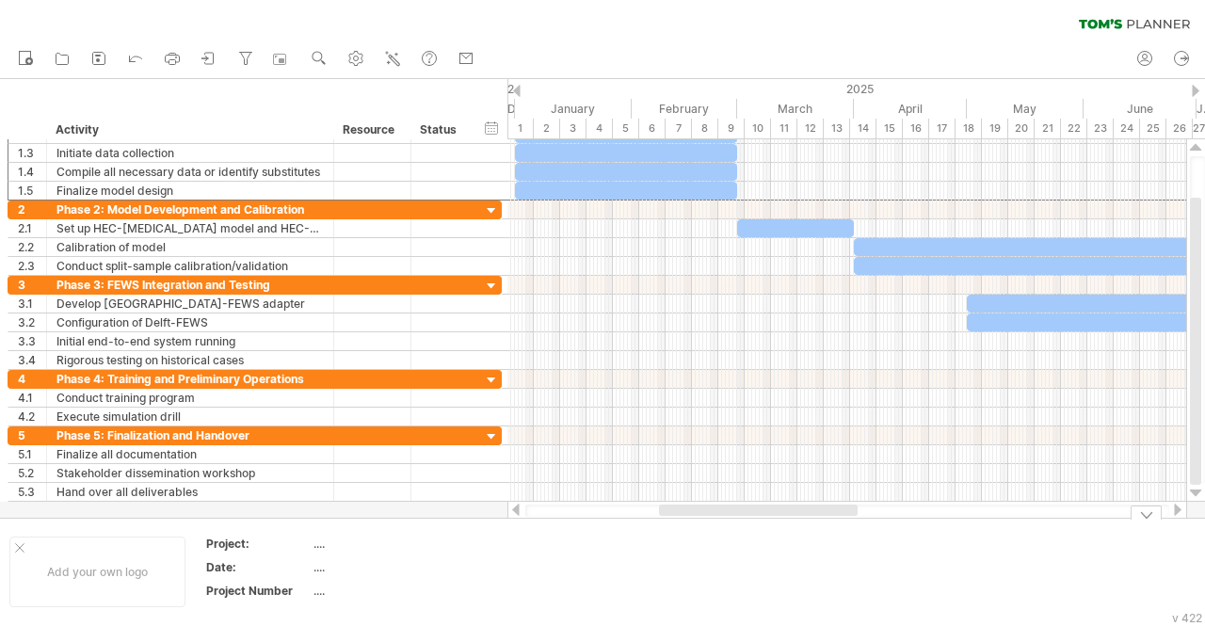
click at [690, 548] on td at bounding box center [708, 572] width 149 height 73
click at [735, 512] on div at bounding box center [758, 510] width 199 height 11
click at [823, 507] on div at bounding box center [758, 510] width 199 height 11
drag, startPoint x: 811, startPoint y: 517, endPoint x: 835, endPoint y: 513, distance: 24.8
click at [835, 513] on div "Trying to reach [DOMAIN_NAME] Connected again... 0% clear filter new 1" at bounding box center [602, 313] width 1205 height 626
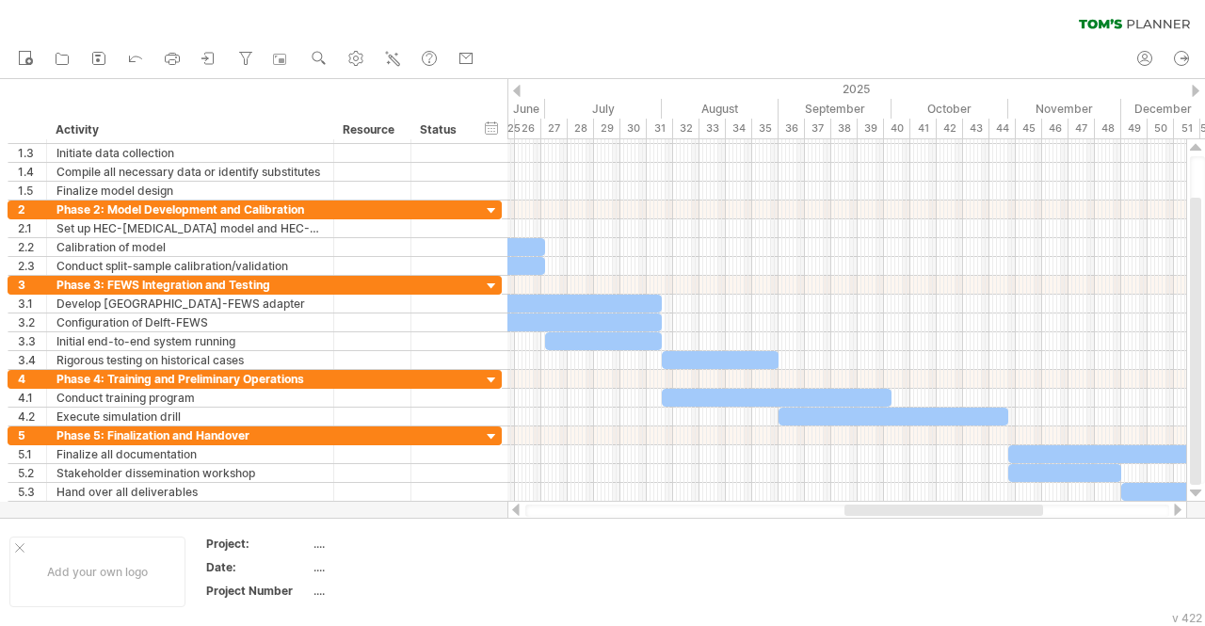
drag, startPoint x: 835, startPoint y: 510, endPoint x: 1021, endPoint y: 509, distance: 185.5
click at [1021, 509] on div at bounding box center [944, 510] width 199 height 11
click at [904, 508] on div at bounding box center [943, 510] width 199 height 11
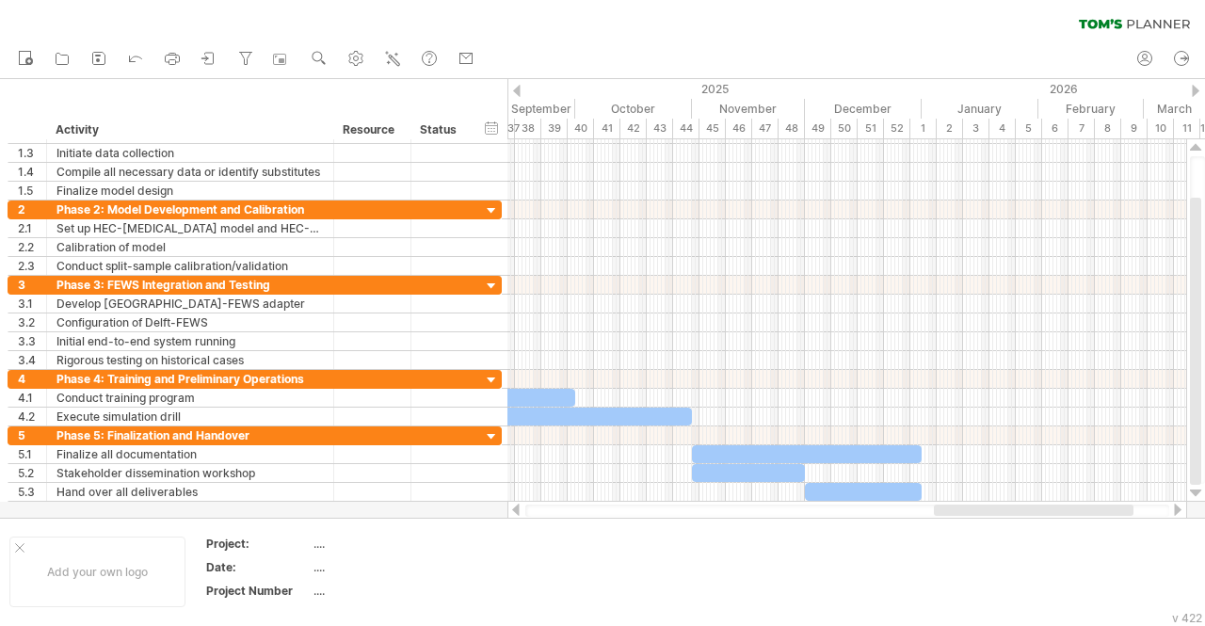
drag, startPoint x: 894, startPoint y: 511, endPoint x: 984, endPoint y: 509, distance: 90.4
click at [984, 509] on div at bounding box center [1034, 510] width 200 height 11
